Goal: Task Accomplishment & Management: Use online tool/utility

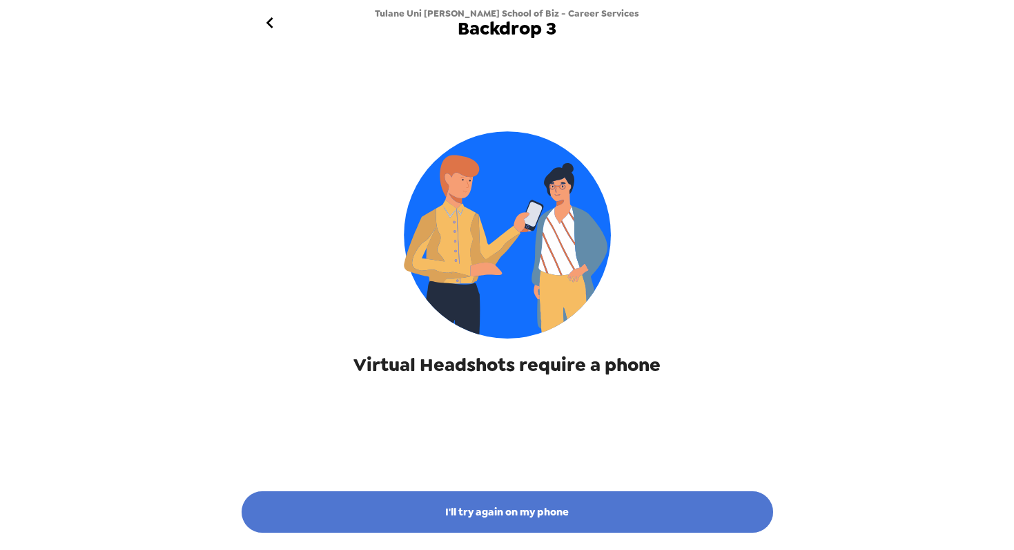
click at [486, 502] on button "I'll try again on my phone" at bounding box center [508, 511] width 532 height 41
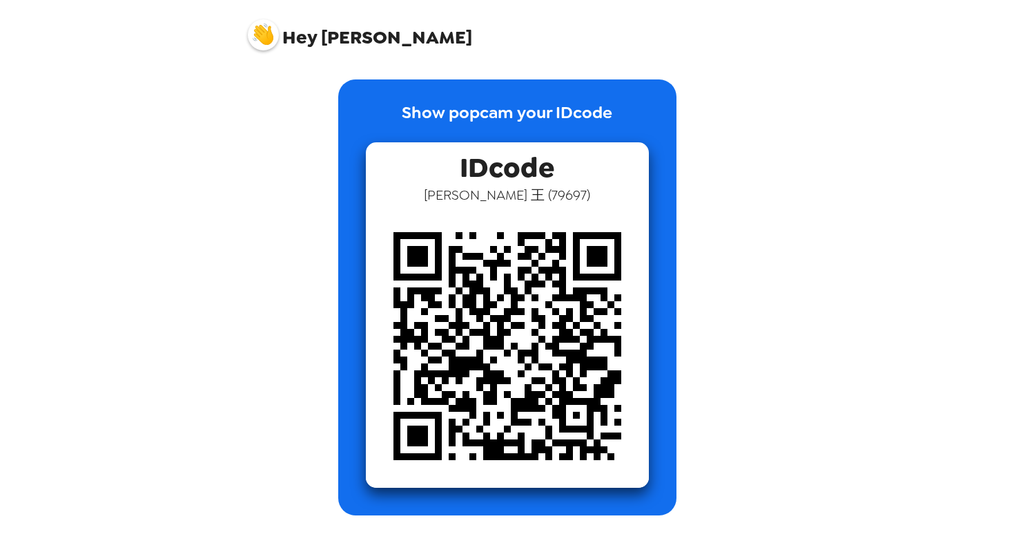
click at [519, 309] on img at bounding box center [507, 345] width 283 height 283
